Goal: Task Accomplishment & Management: Use online tool/utility

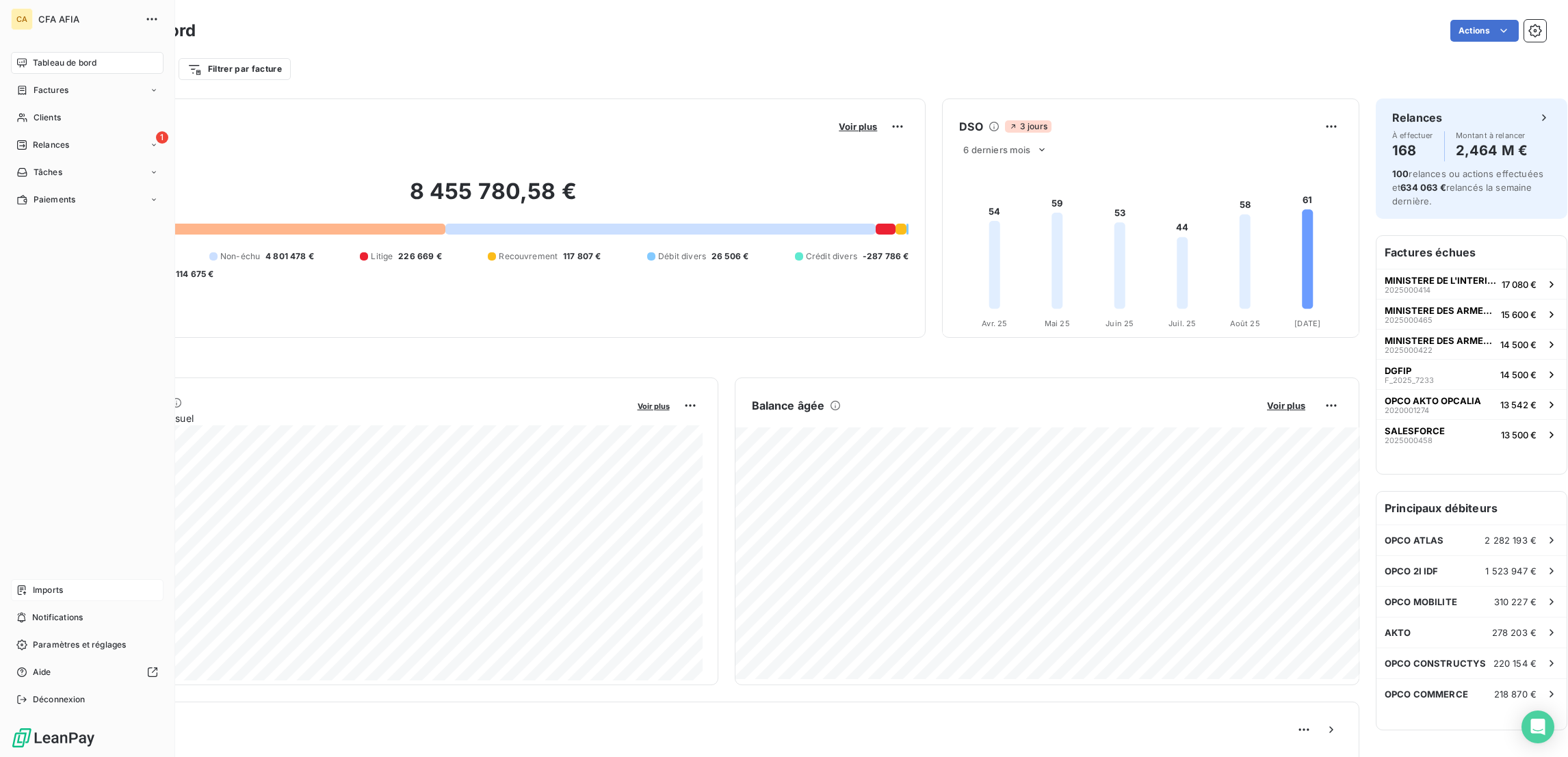
click at [33, 596] on span "Imports" at bounding box center [48, 589] width 30 height 12
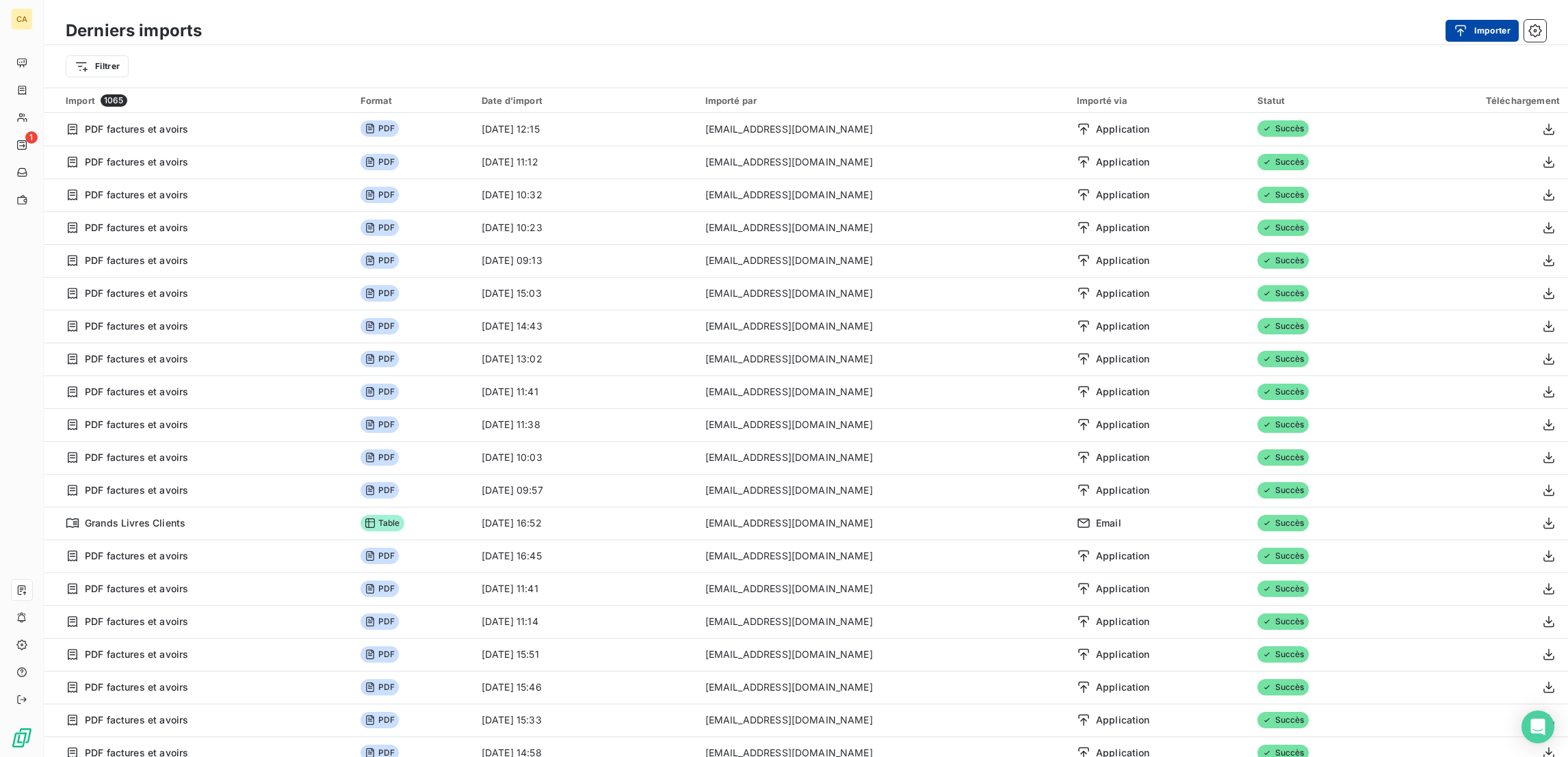
click at [1496, 28] on button "Importer" at bounding box center [1482, 31] width 73 height 22
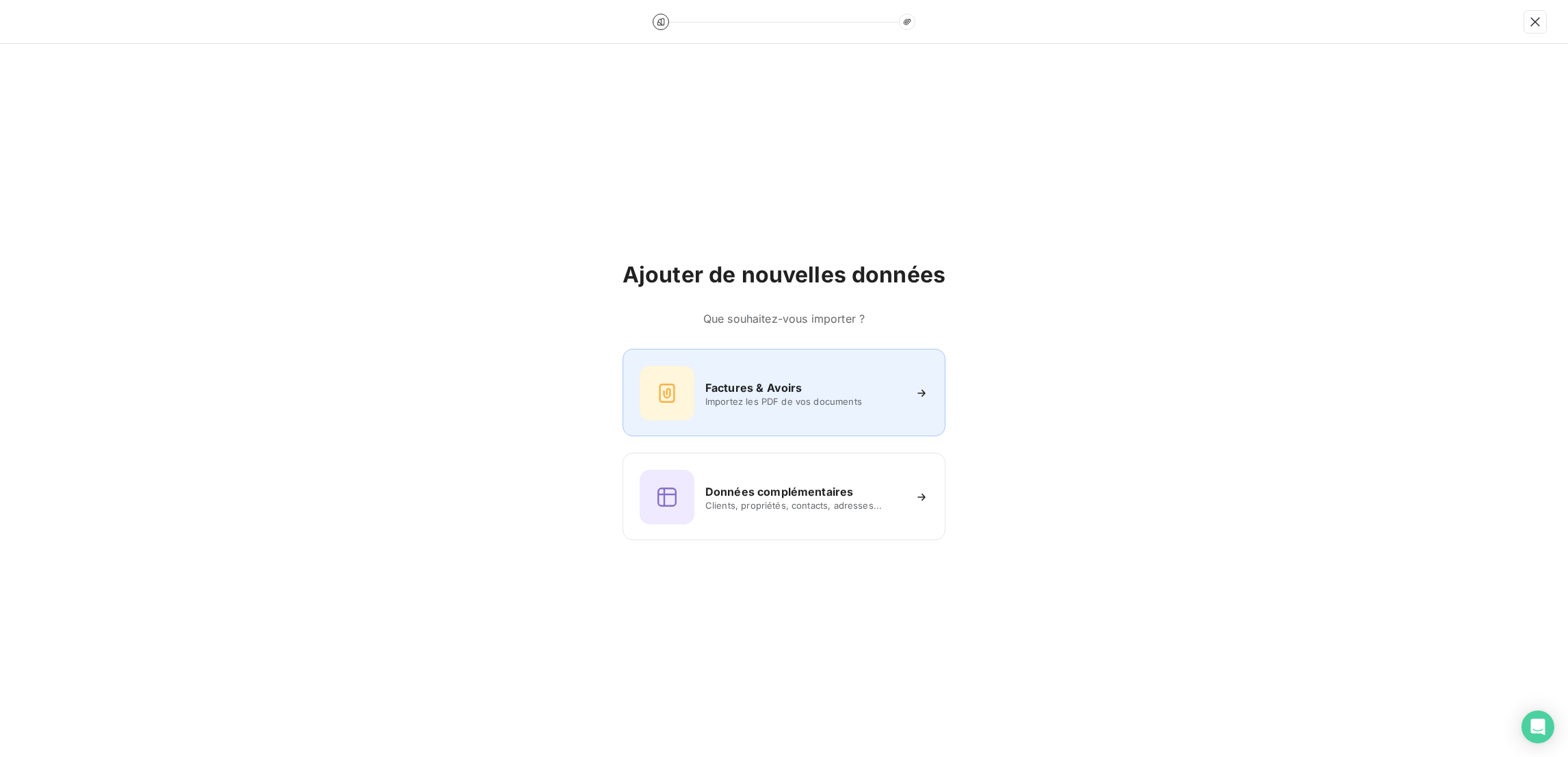
click at [666, 387] on icon at bounding box center [667, 394] width 22 height 22
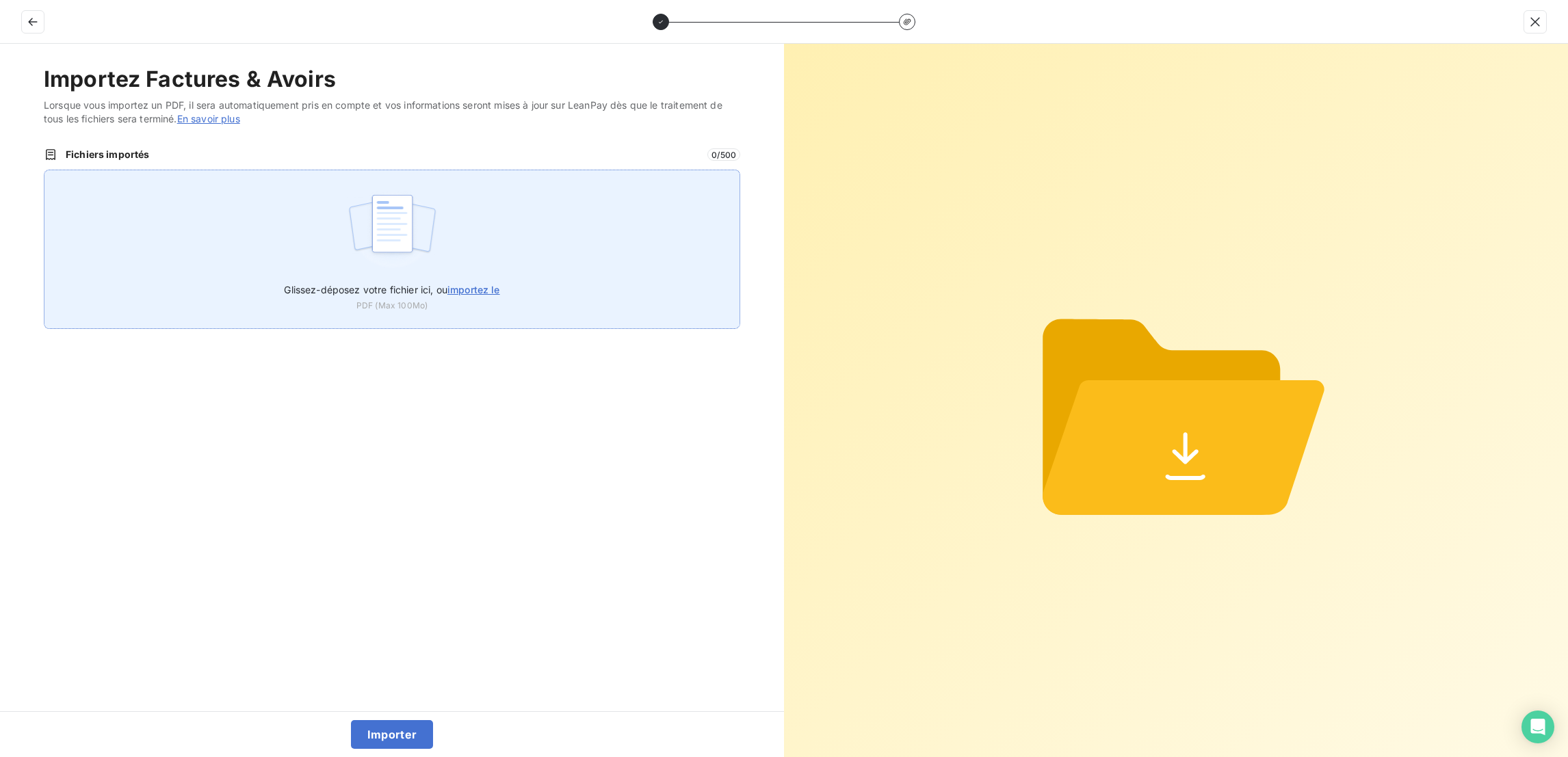
click at [434, 284] on span "Glissez-déposez votre fichier ici, ou importez le" at bounding box center [391, 289] width 216 height 12
click at [45, 170] on input "Glissez-déposez votre fichier ici, ou importez le" at bounding box center [44, 169] width 1 height 1
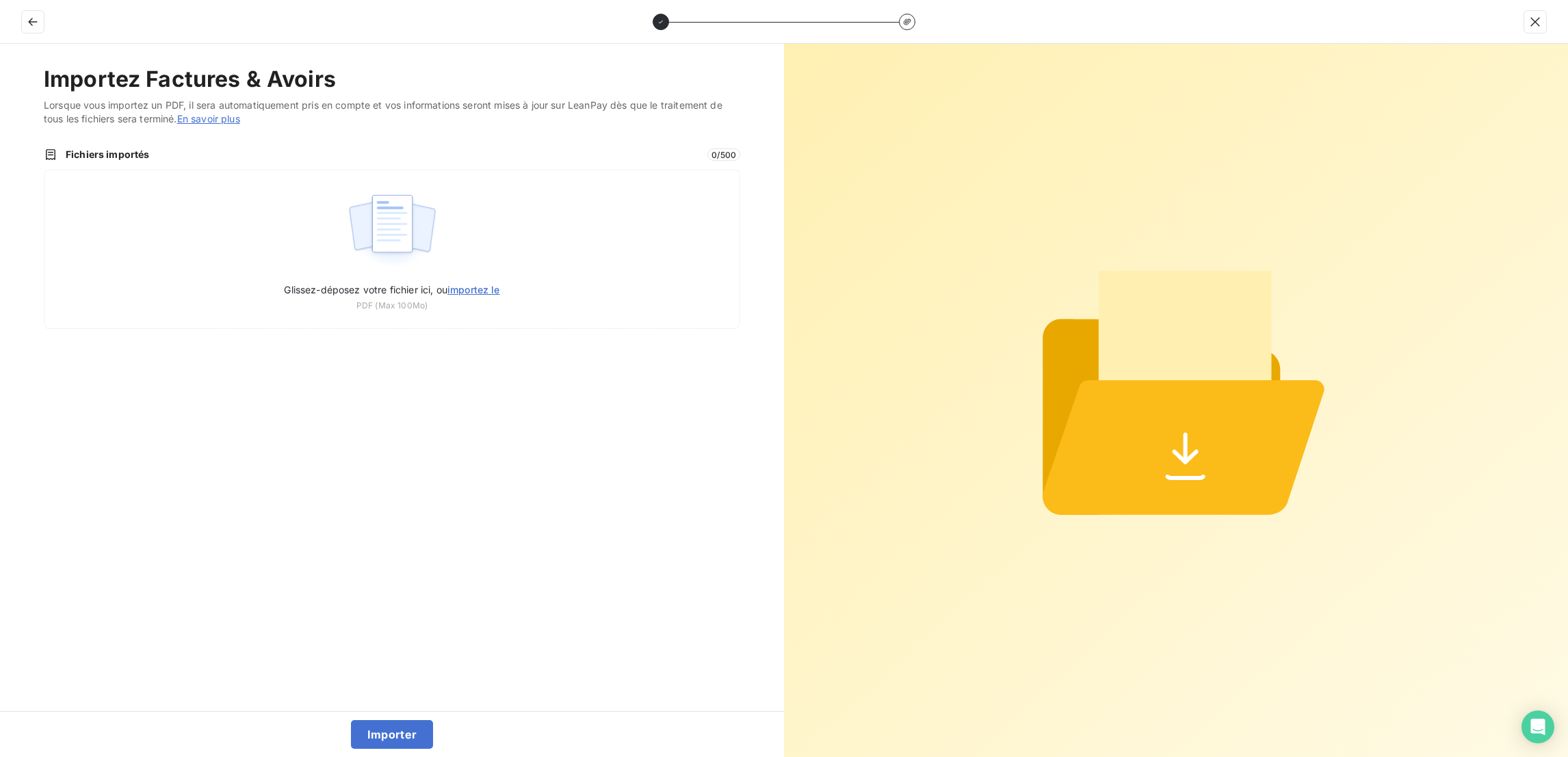
type input "C:\fakepath\F_2025_9946.pdf"
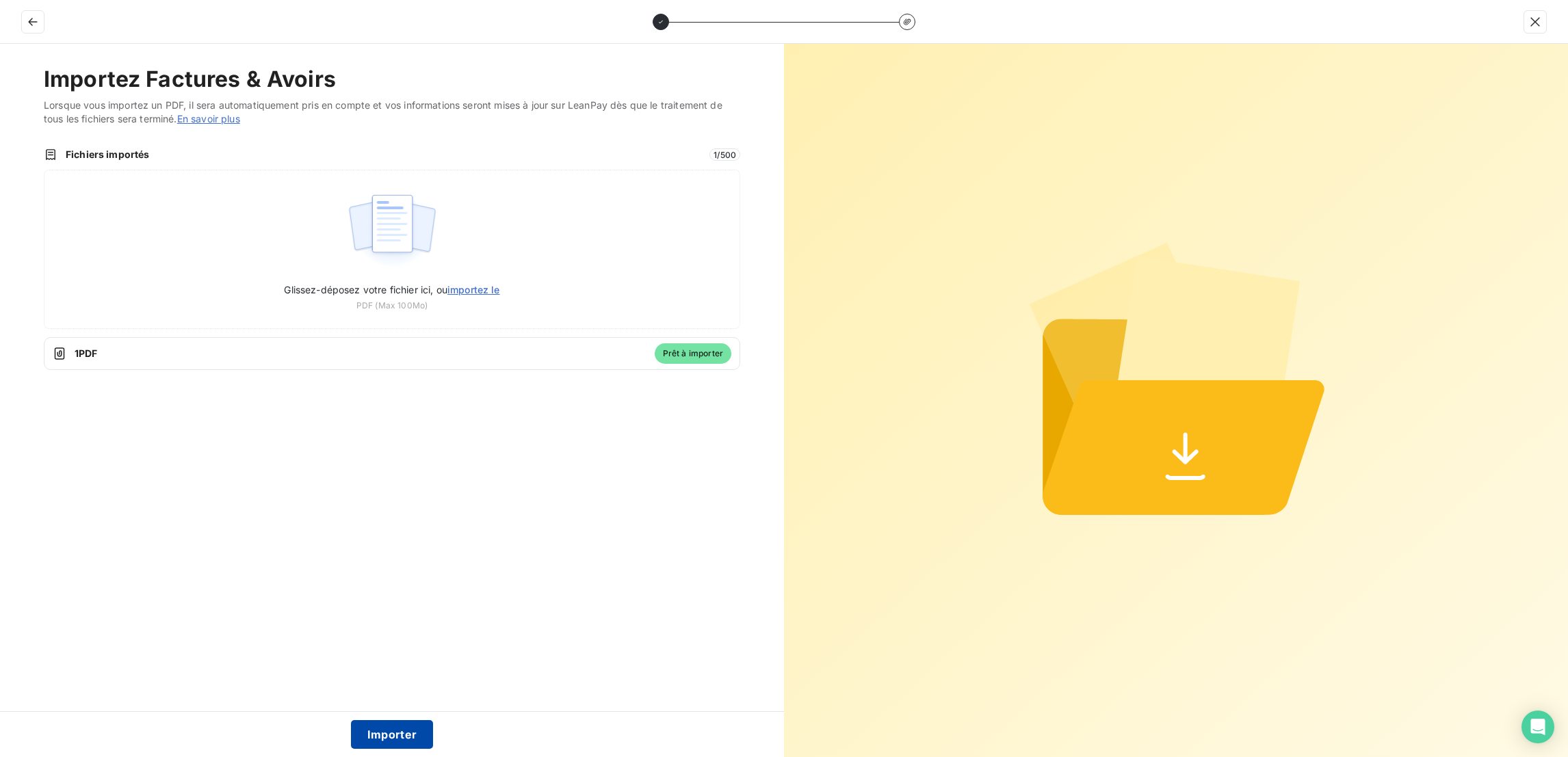
click at [395, 738] on button "Importer" at bounding box center [392, 734] width 83 height 29
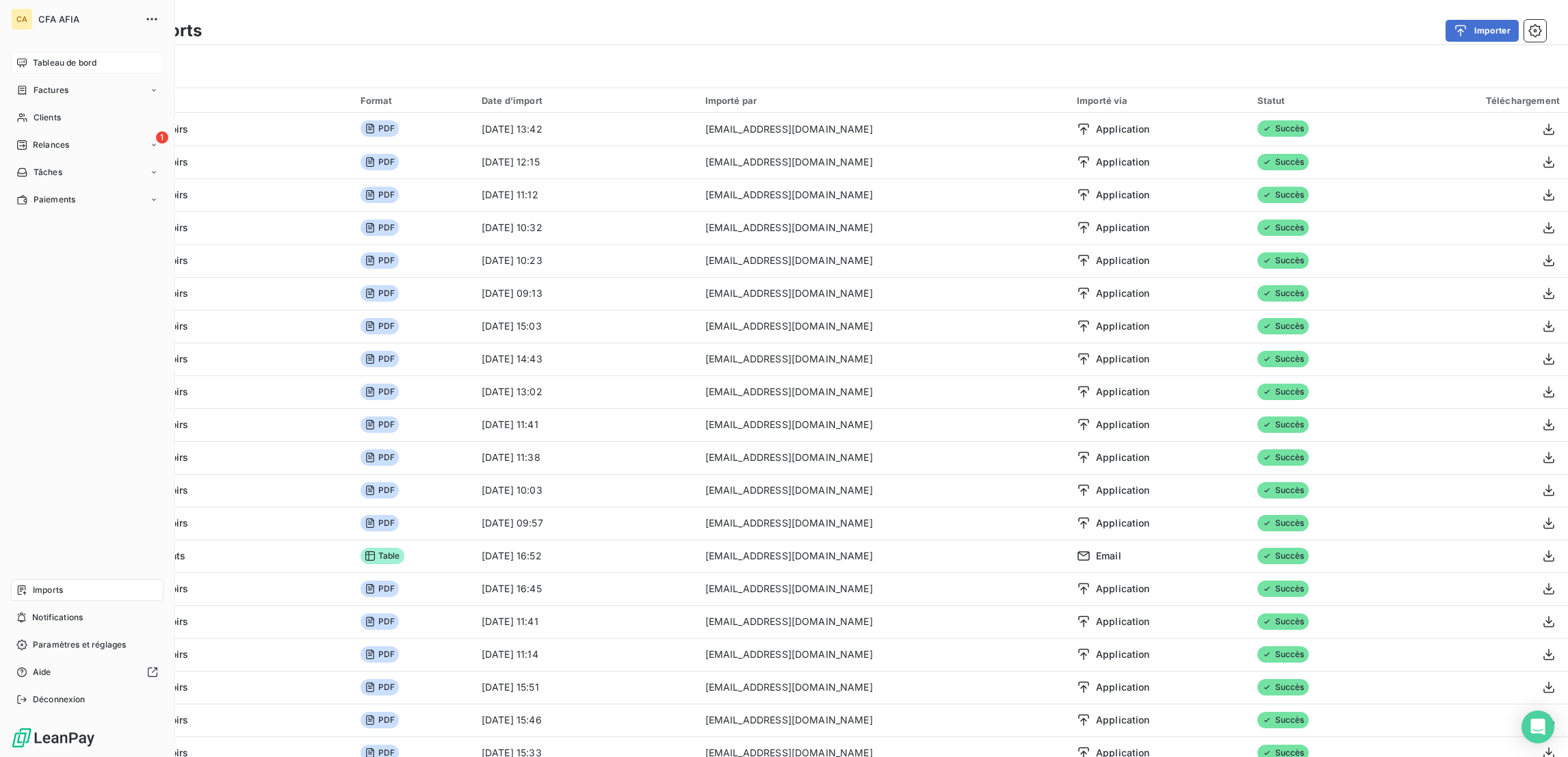
click at [56, 56] on span "Tableau de bord" at bounding box center [64, 62] width 64 height 12
